Goal: Feedback & Contribution: Submit feedback/report problem

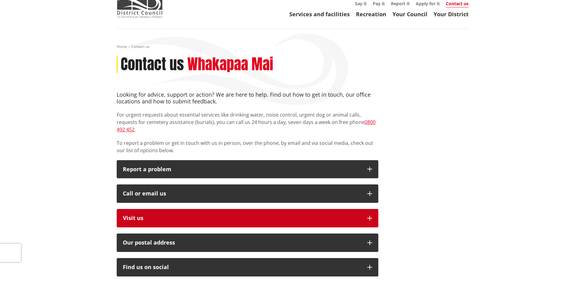
scroll to position [61, 0]
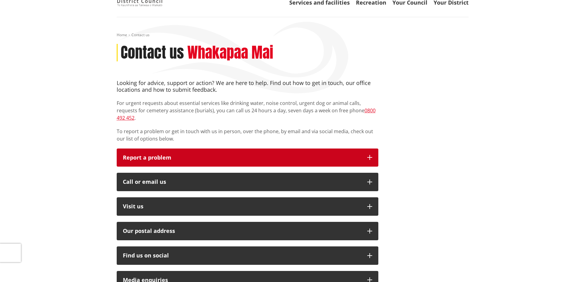
click at [160, 155] on p "Report a problem" at bounding box center [242, 158] width 238 height 6
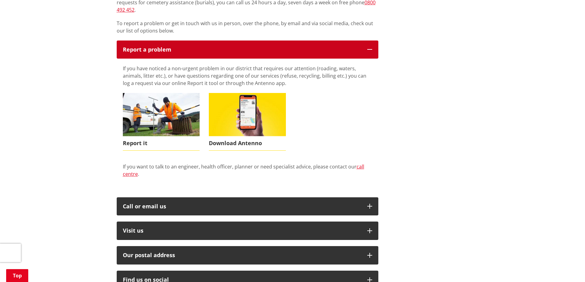
scroll to position [215, 0]
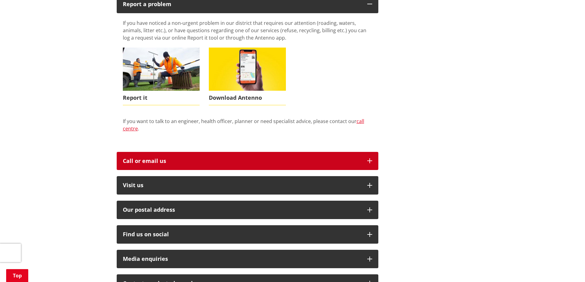
click at [158, 158] on div "Call or email us" at bounding box center [242, 161] width 238 height 6
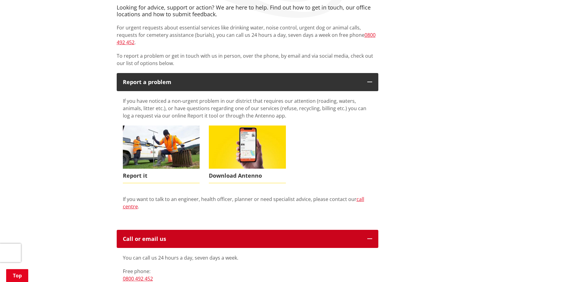
scroll to position [0, 0]
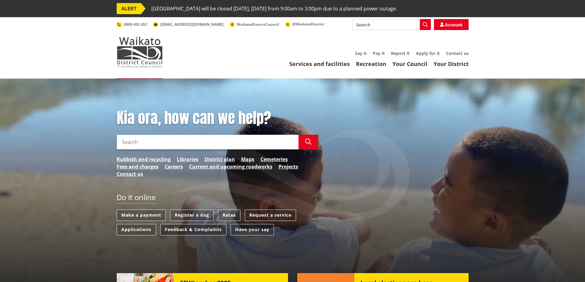
click at [176, 231] on link "Feedback & Complaints" at bounding box center [193, 229] width 66 height 11
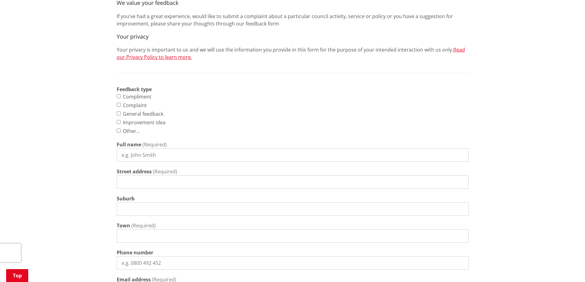
scroll to position [246, 0]
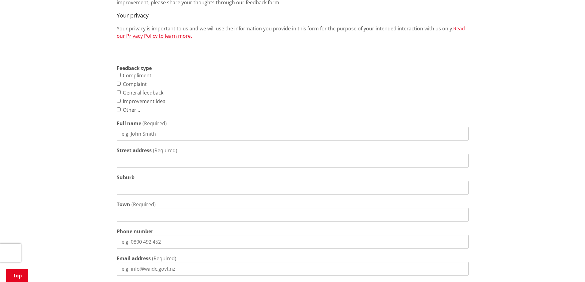
click at [173, 133] on input "Full name" at bounding box center [293, 134] width 352 height 14
type input "[PERSON_NAME]"
click at [148, 158] on input "Street address" at bounding box center [293, 161] width 352 height 14
type input "[STREET_ADDRESS][PERSON_NAME]"
click at [139, 185] on input "Suburb" at bounding box center [293, 188] width 352 height 14
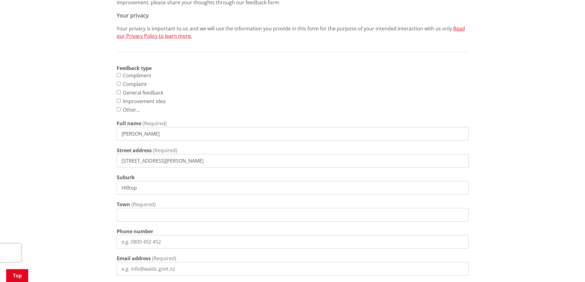
type input "HIlltop"
click at [140, 213] on input "Town" at bounding box center [293, 215] width 352 height 14
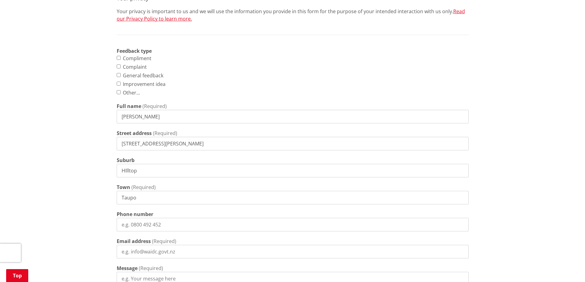
scroll to position [307, 0]
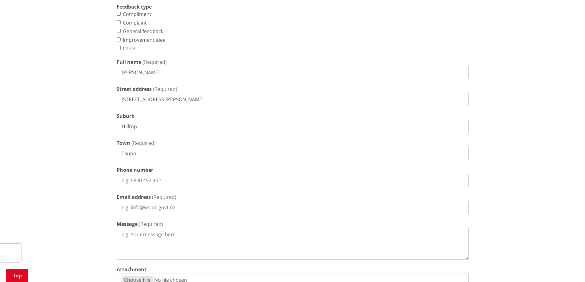
type input "Taupo"
click at [133, 177] on input "Phone number" at bounding box center [293, 181] width 352 height 14
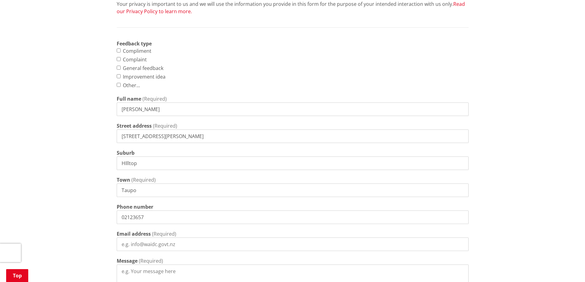
scroll to position [275, 0]
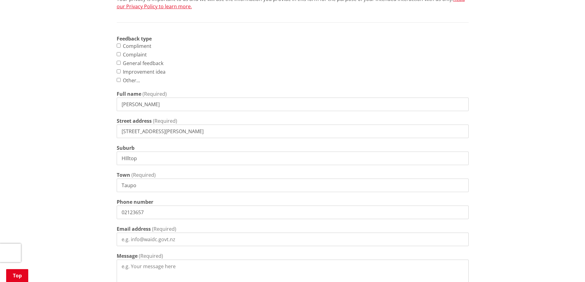
drag, startPoint x: 96, startPoint y: 210, endPoint x: -17, endPoint y: 207, distance: 113.0
click at [0, 207] on html "ALERT Ngaaruawaahia Library will be closed tomorrow, Tuesday 9 September from 9…" at bounding box center [292, 219] width 585 height 989
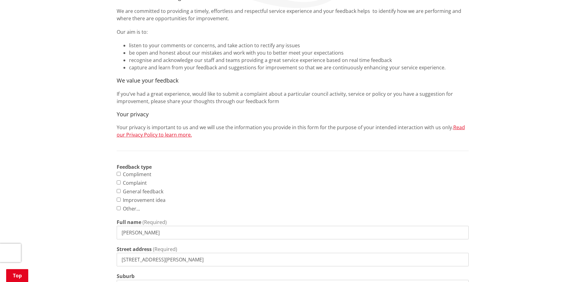
scroll to position [274, 0]
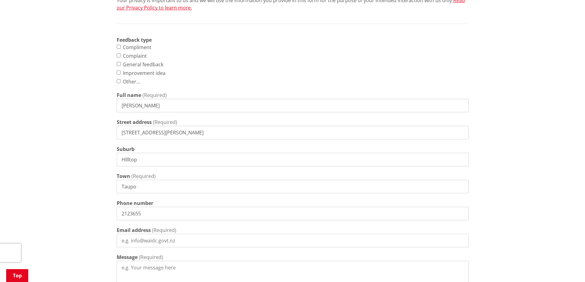
click at [144, 213] on input "2123655" at bounding box center [293, 214] width 352 height 14
type input "2"
type input "-1"
click at [176, 209] on input "Phone number" at bounding box center [293, 214] width 352 height 14
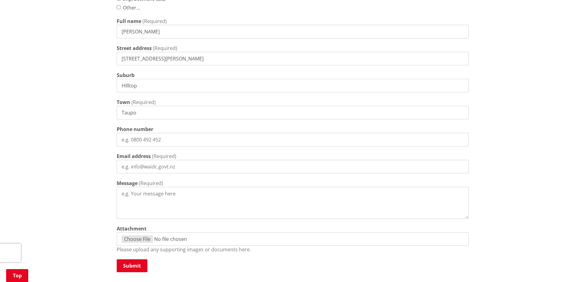
scroll to position [366, 0]
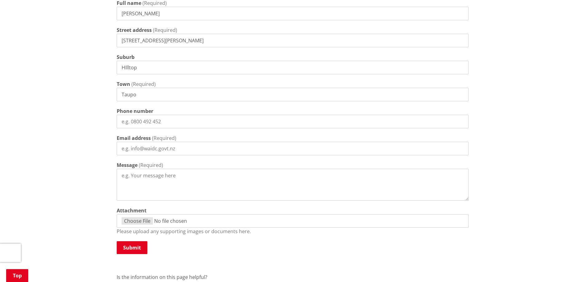
click at [166, 148] on input "Email address" at bounding box center [293, 149] width 352 height 14
click at [186, 124] on input "Phone number" at bounding box center [293, 122] width 352 height 14
type input "0212657749"
click at [133, 147] on input "Email address" at bounding box center [293, 149] width 352 height 14
type input "[EMAIL_ADDRESS][DOMAIN_NAME]"
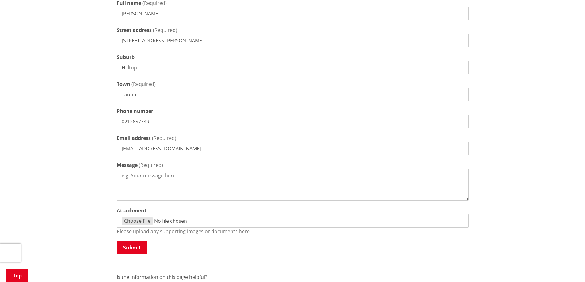
click at [123, 176] on textarea "Message" at bounding box center [293, 185] width 352 height 32
drag, startPoint x: 128, startPoint y: 176, endPoint x: 171, endPoint y: 184, distance: 43.8
click at [189, 184] on textarea "Frindgetment notice" at bounding box center [293, 185] width 352 height 32
click at [130, 176] on textarea "Frindgetment notice" at bounding box center [293, 185] width 352 height 32
drag, startPoint x: 129, startPoint y: 174, endPoint x: 140, endPoint y: 187, distance: 16.8
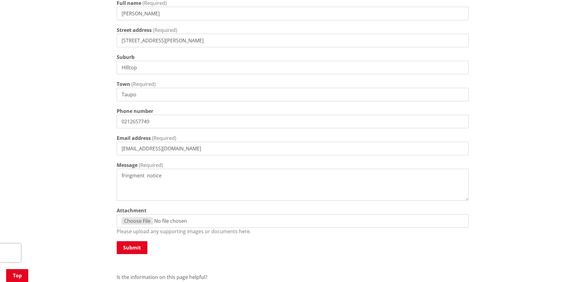
click at [140, 187] on textarea "fringment notice" at bounding box center [293, 185] width 352 height 32
click at [129, 175] on textarea "fringment notice" at bounding box center [293, 185] width 352 height 32
drag, startPoint x: 130, startPoint y: 172, endPoint x: 142, endPoint y: 177, distance: 12.8
click at [146, 182] on div "Feedback type Compliment Complaint General feedback Improvement idea Other... T…" at bounding box center [293, 99] width 352 height 311
drag, startPoint x: 138, startPoint y: 176, endPoint x: 148, endPoint y: 184, distance: 12.3
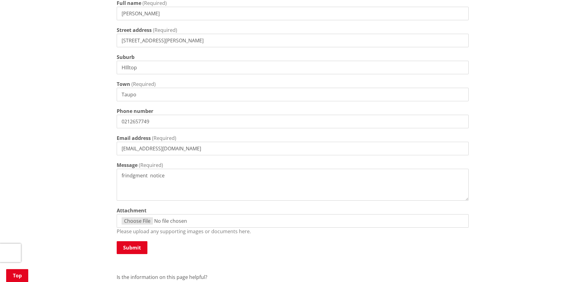
click at [153, 186] on textarea "frindgment notice" at bounding box center [293, 185] width 352 height 32
click at [130, 176] on textarea "frindgment notice" at bounding box center [293, 185] width 352 height 32
drag, startPoint x: 134, startPoint y: 176, endPoint x: 207, endPoint y: 181, distance: 72.6
click at [227, 185] on textarea "frindgement notice" at bounding box center [293, 185] width 352 height 32
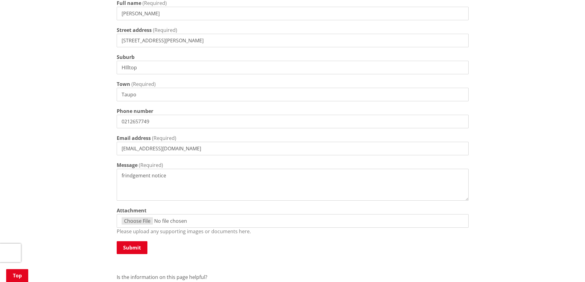
click at [122, 174] on textarea "frindgement notice" at bounding box center [293, 185] width 352 height 32
click at [182, 196] on textarea "refrindgement notice" at bounding box center [293, 185] width 352 height 32
drag, startPoint x: 144, startPoint y: 175, endPoint x: 178, endPoint y: 181, distance: 34.6
click at [178, 181] on textarea "refrindgement notice" at bounding box center [293, 185] width 352 height 32
click at [172, 175] on textarea "refrindgement notice183676" at bounding box center [293, 185] width 352 height 32
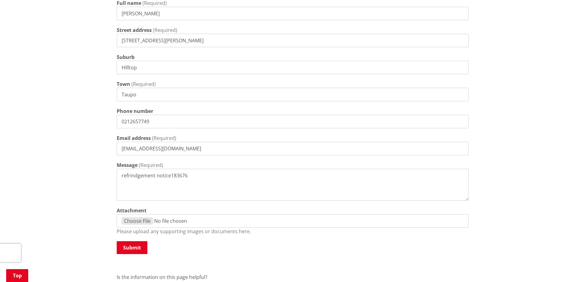
click at [171, 173] on textarea "refrindgement notice183676" at bounding box center [293, 185] width 352 height 32
click at [199, 175] on textarea "refrindgement notice 183676" at bounding box center [293, 185] width 352 height 32
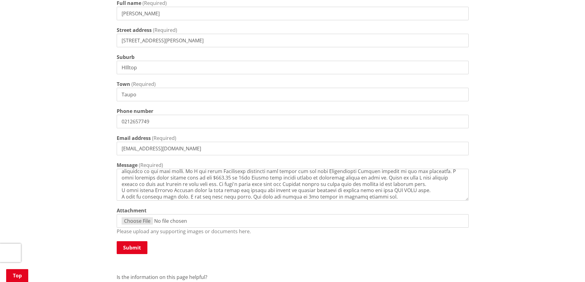
scroll to position [49, 0]
type textarea "refrindgement notice 183676 I parked on grass where all cars and boat trailers …"
click at [140, 217] on input "Attachment" at bounding box center [293, 221] width 352 height 14
type input "C:\fakepath\fine notice no 183676.pdf"
click at [130, 247] on button "Submit" at bounding box center [132, 247] width 31 height 13
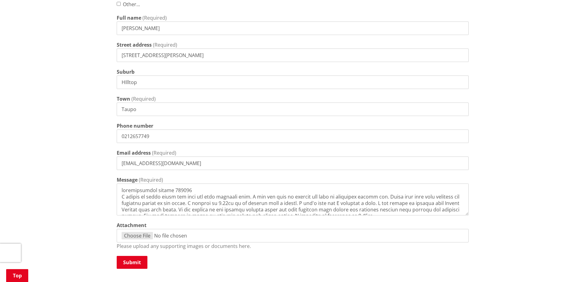
scroll to position [368, 0]
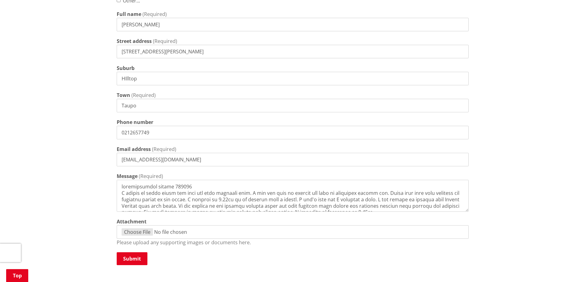
click at [163, 231] on input "Attachment" at bounding box center [293, 232] width 352 height 14
type input "C:\fakepath\fine notice no 183676.pdf"
click at [128, 258] on button "Submit" at bounding box center [132, 258] width 31 height 13
